Goal: Task Accomplishment & Management: Use online tool/utility

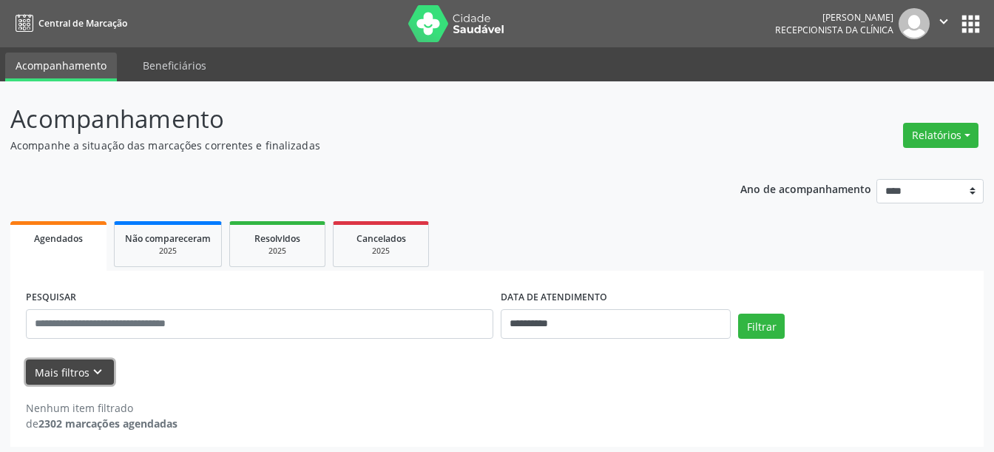
drag, startPoint x: 0, startPoint y: 0, endPoint x: 96, endPoint y: 359, distance: 372.1
click at [96, 365] on icon "keyboard_arrow_down" at bounding box center [97, 372] width 16 height 16
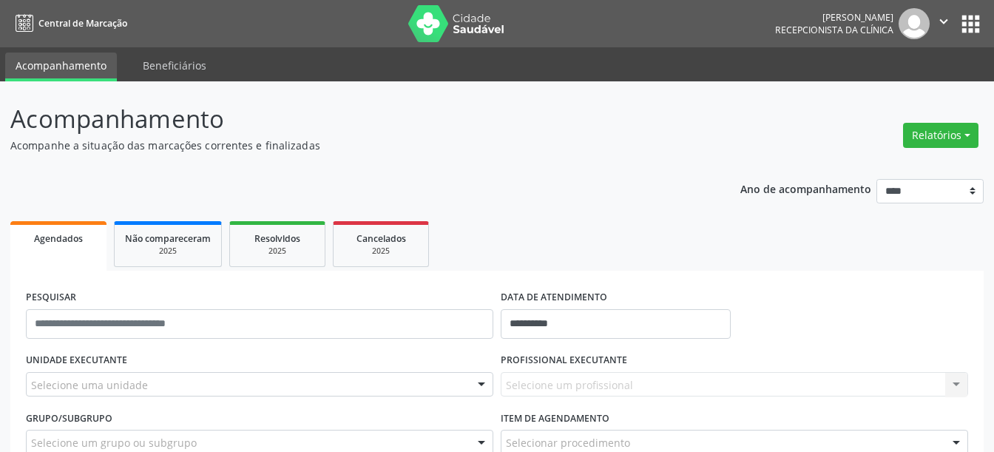
scroll to position [146, 0]
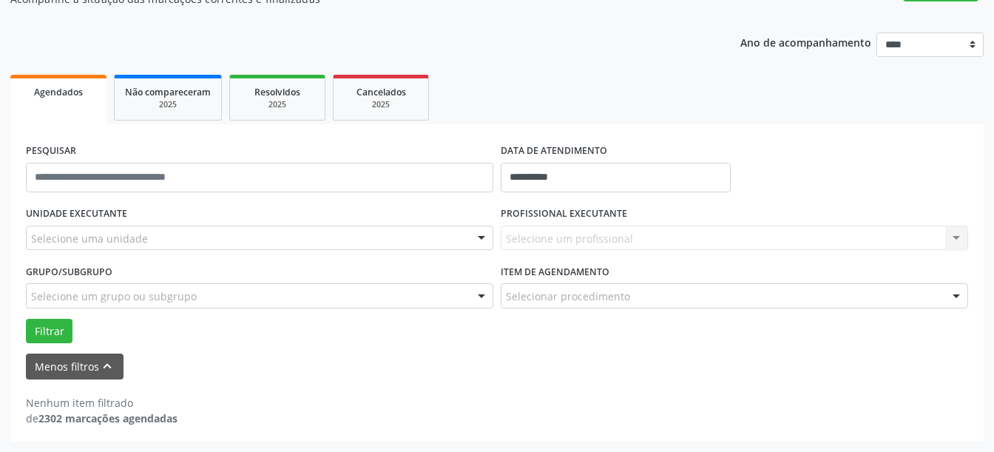
click at [603, 249] on div "Selecione um profissional Nenhum resultado encontrado para: " " Não há nenhuma …" at bounding box center [734, 238] width 467 height 25
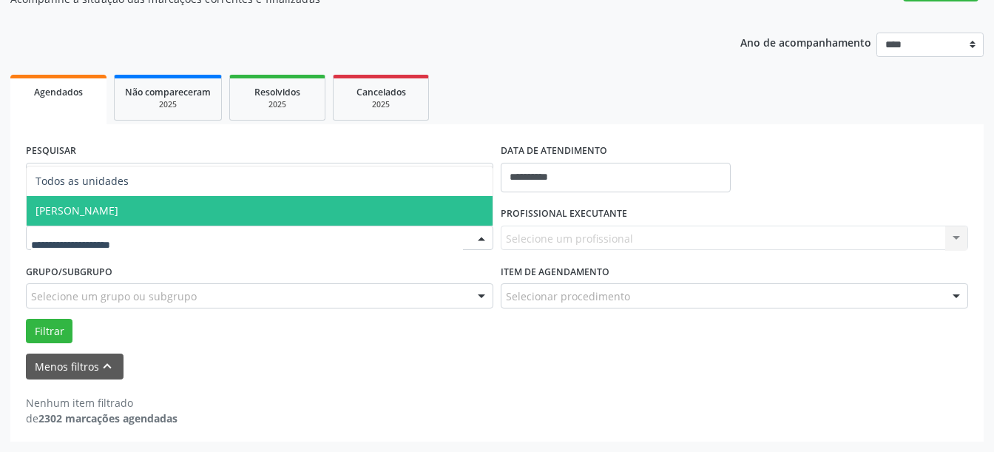
click at [292, 224] on span "[PERSON_NAME]" at bounding box center [260, 211] width 466 height 30
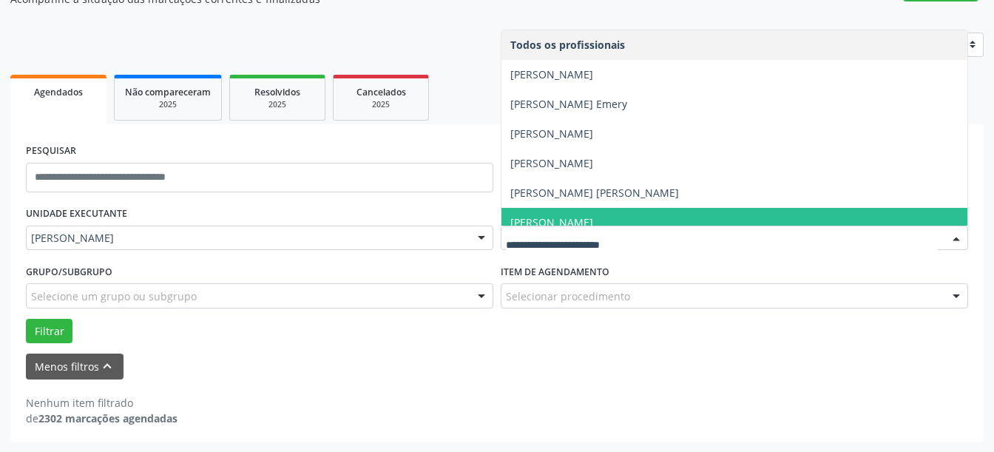
click at [558, 219] on span "[PERSON_NAME]" at bounding box center [551, 222] width 83 height 14
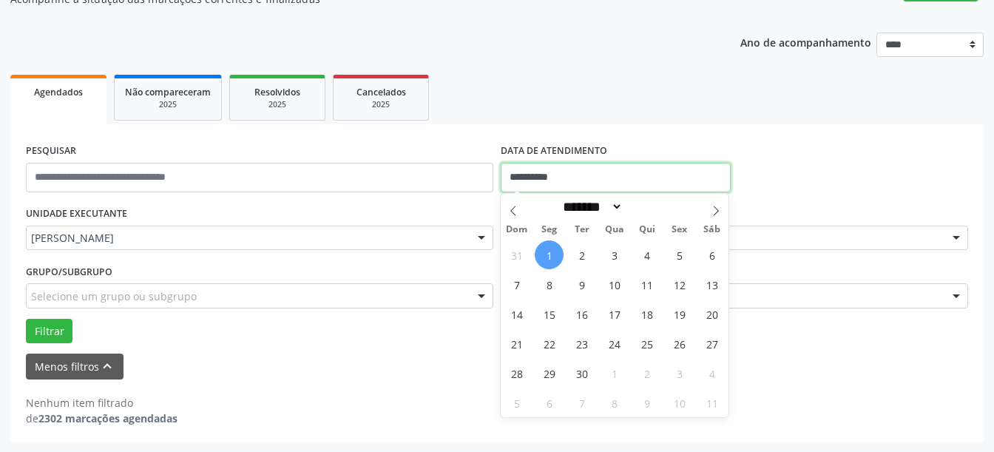
click at [552, 186] on input "**********" at bounding box center [616, 178] width 230 height 30
click at [586, 255] on span "2" at bounding box center [581, 254] width 29 height 29
type input "**********"
click at [590, 251] on span "2" at bounding box center [581, 254] width 29 height 29
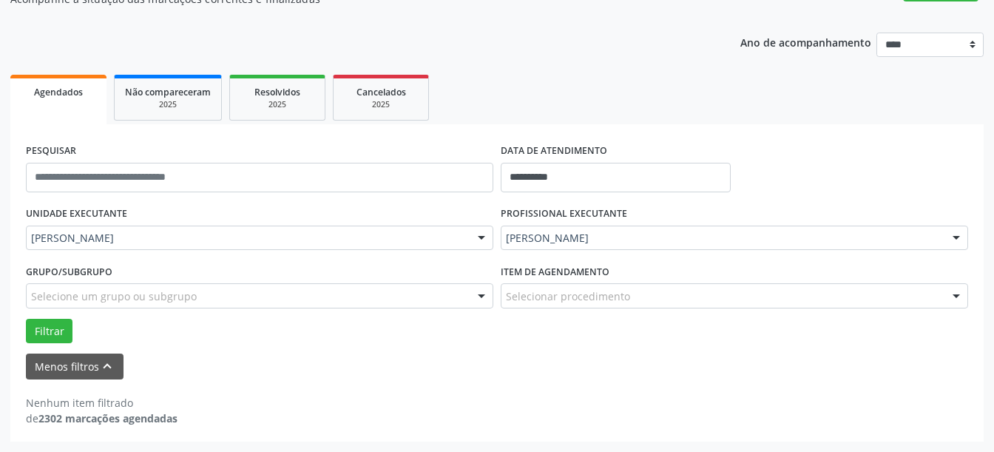
click at [590, 251] on div "PROFISSIONAL EXECUTANTE [PERSON_NAME] Todos os profissionais [PERSON_NAME] [PER…" at bounding box center [734, 232] width 475 height 58
click at [47, 326] on button "Filtrar" at bounding box center [49, 331] width 47 height 25
click at [64, 331] on button "Filtrar" at bounding box center [49, 331] width 47 height 25
click at [64, 330] on button "Filtrar" at bounding box center [49, 331] width 47 height 25
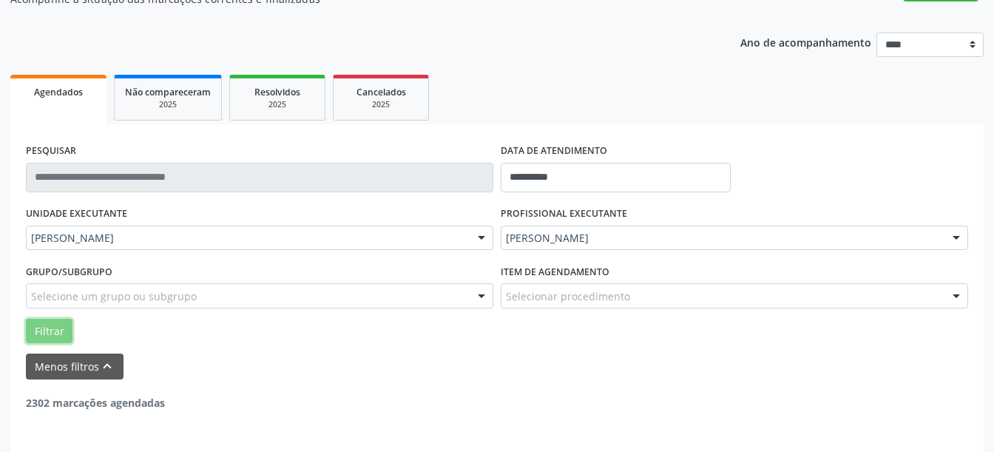
click at [64, 330] on button "Filtrar" at bounding box center [49, 331] width 47 height 25
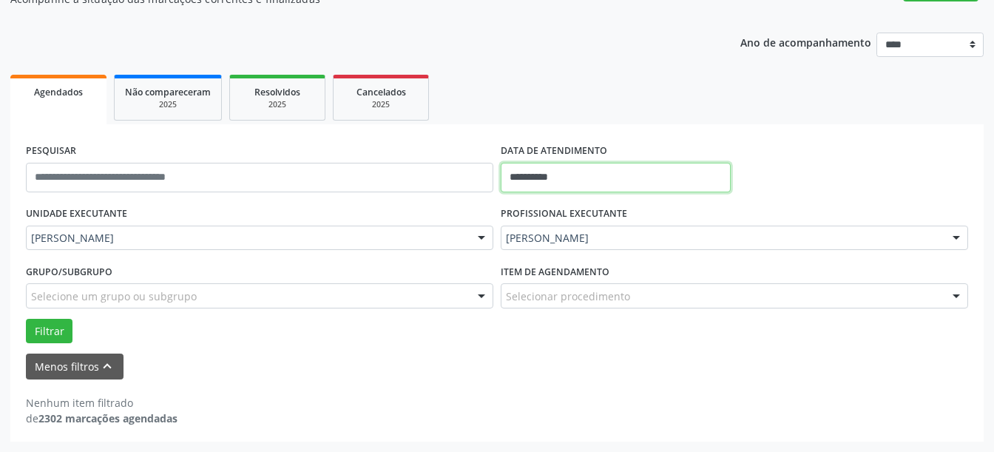
click at [569, 178] on input "**********" at bounding box center [616, 178] width 230 height 30
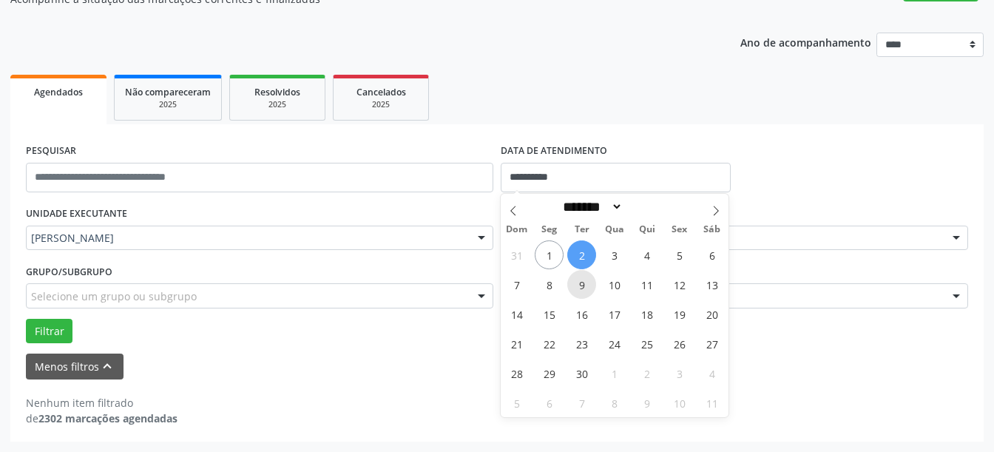
click at [587, 283] on span "9" at bounding box center [581, 284] width 29 height 29
type input "**********"
click at [587, 283] on span "9" at bounding box center [581, 284] width 29 height 29
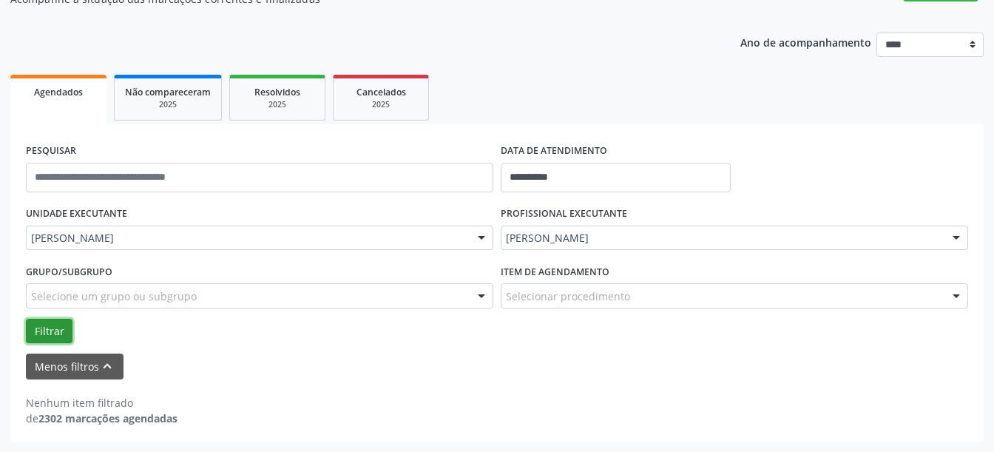
click at [47, 335] on button "Filtrar" at bounding box center [49, 331] width 47 height 25
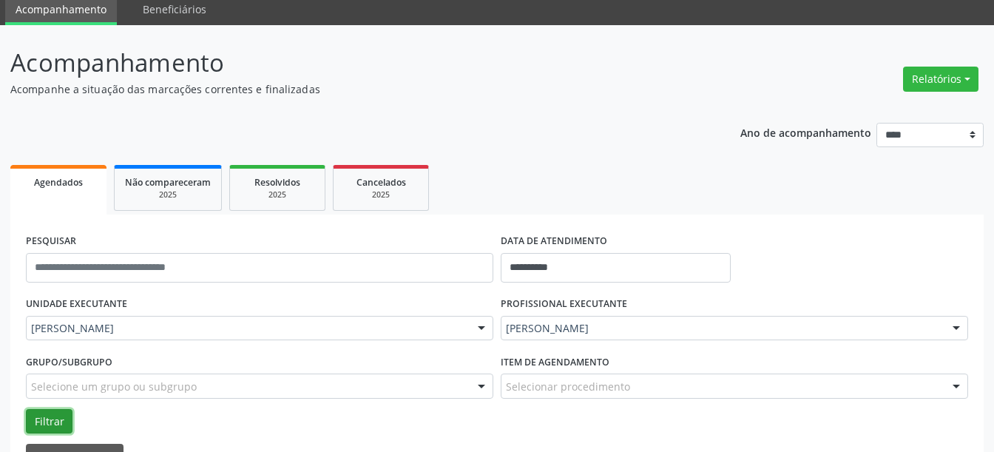
scroll to position [0, 0]
